Goal: Task Accomplishment & Management: Manage account settings

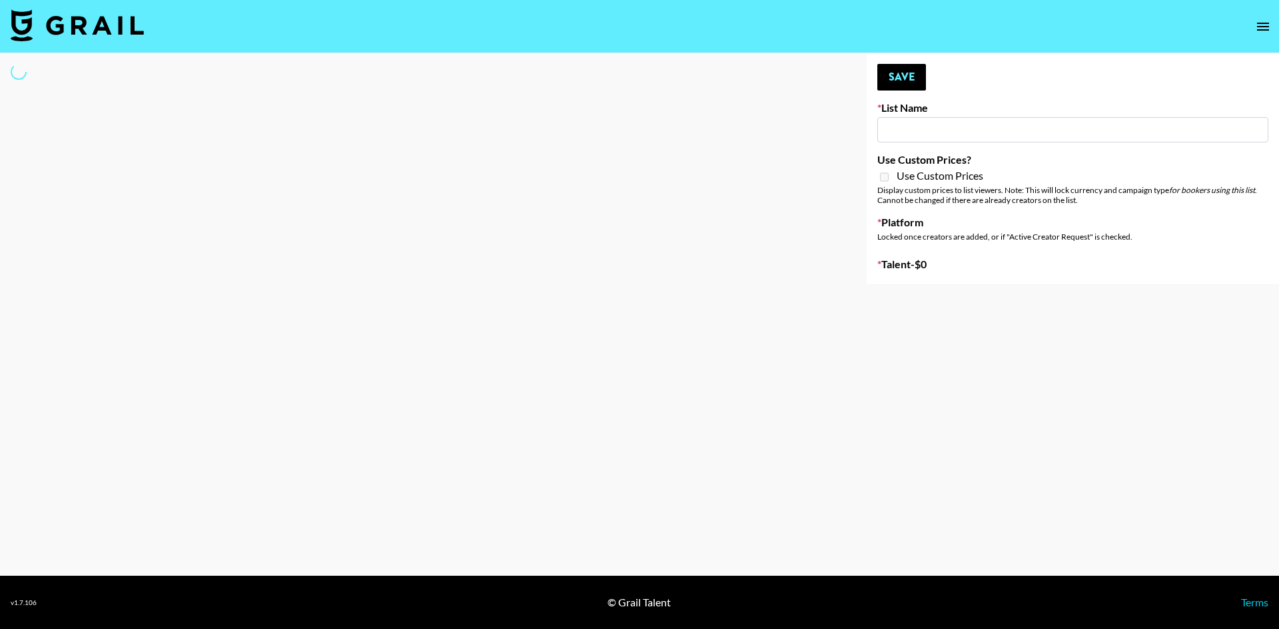
type input "Who Did The Body"
select select "Song"
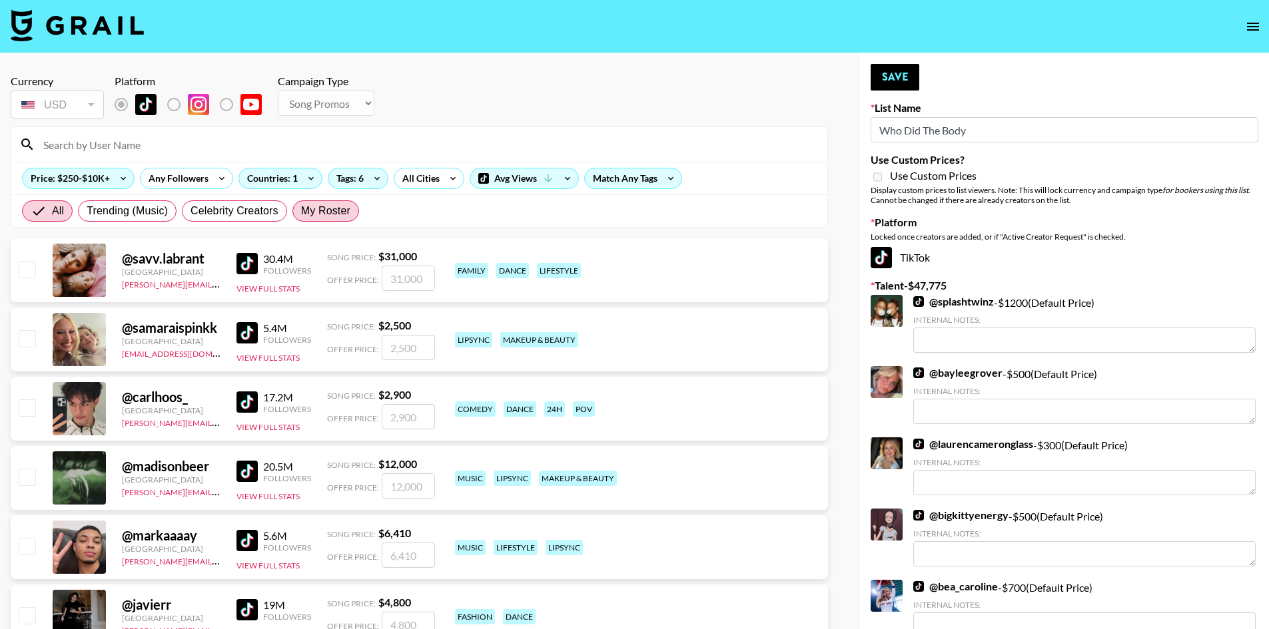
click at [334, 218] on span "My Roster" at bounding box center [325, 211] width 49 height 16
click at [301, 211] on input "My Roster" at bounding box center [301, 211] width 0 height 0
radio input "true"
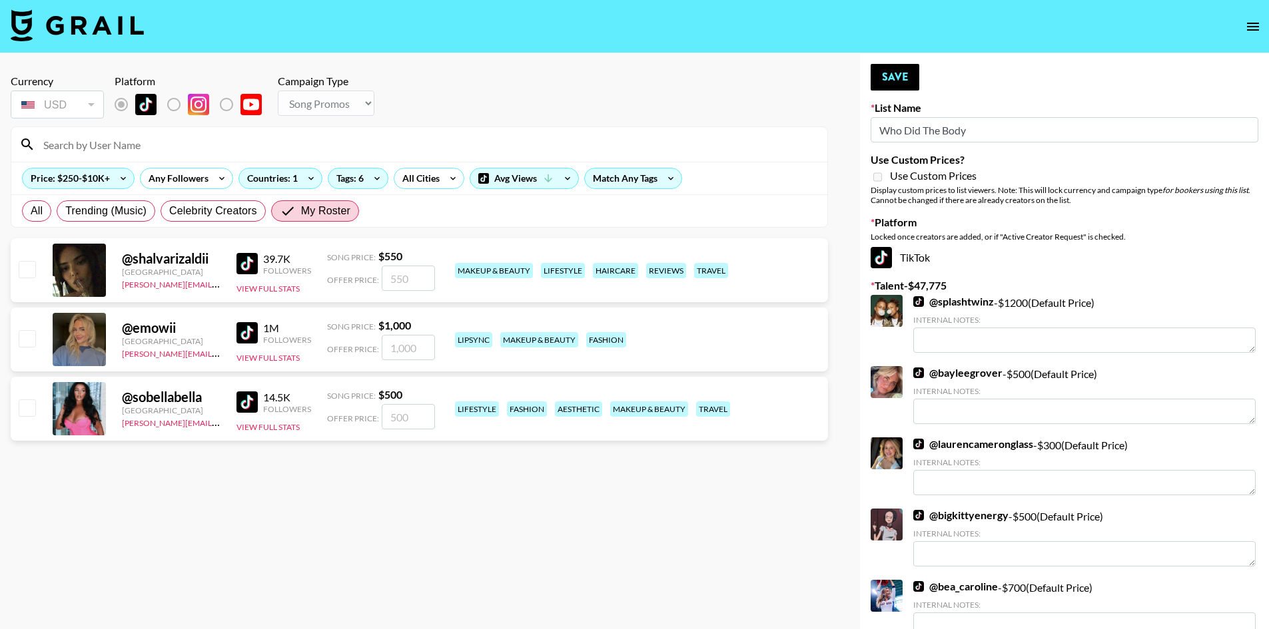
click at [29, 341] on input "checkbox" at bounding box center [27, 338] width 16 height 16
checkbox input "true"
type input "1000"
click at [394, 344] on input "1000" at bounding box center [408, 347] width 53 height 25
checkbox input "false"
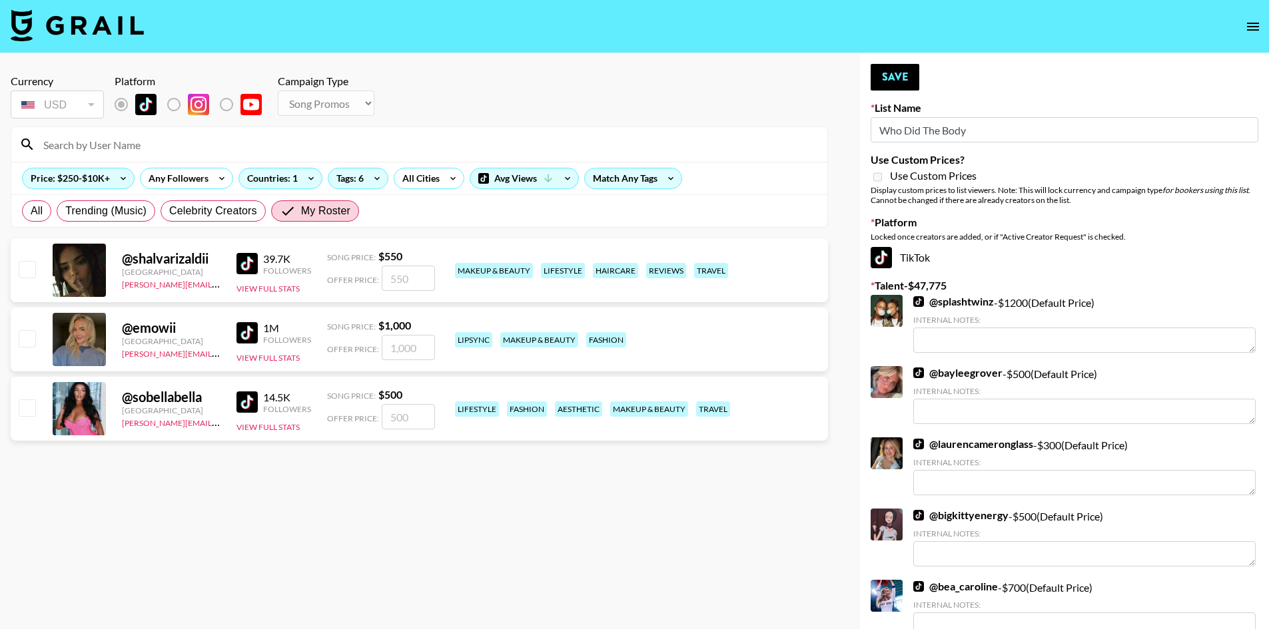
type input "2"
checkbox input "true"
type input "2000"
click at [900, 75] on button "Save" at bounding box center [894, 77] width 49 height 27
radio input "true"
